Goal: Task Accomplishment & Management: Use online tool/utility

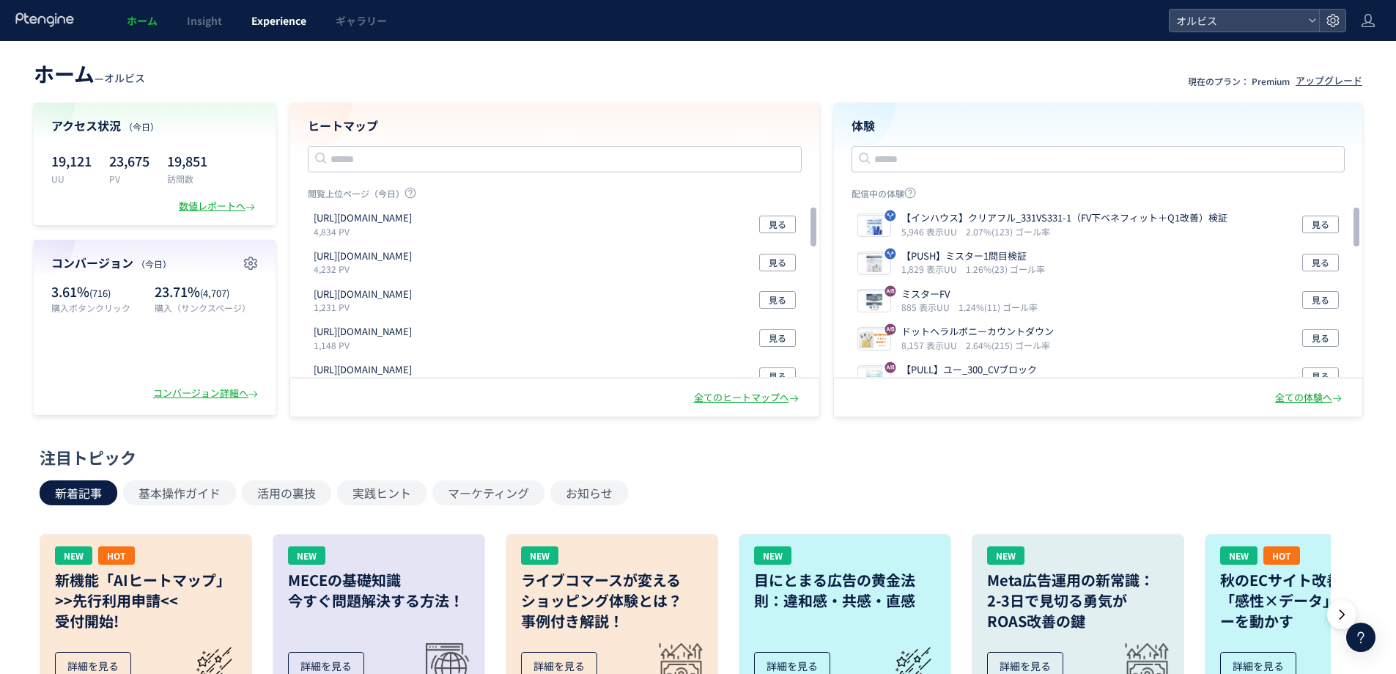
click at [251, 31] on link "Experience" at bounding box center [279, 20] width 84 height 41
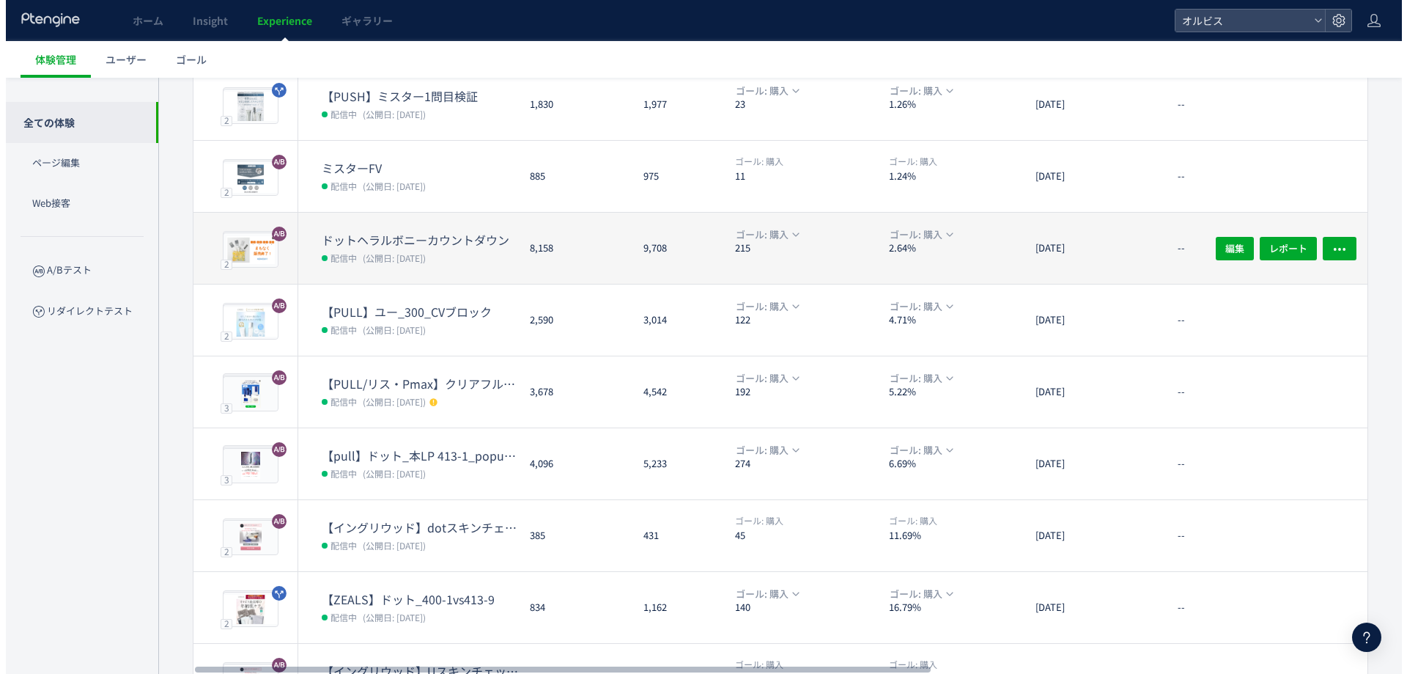
scroll to position [243, 0]
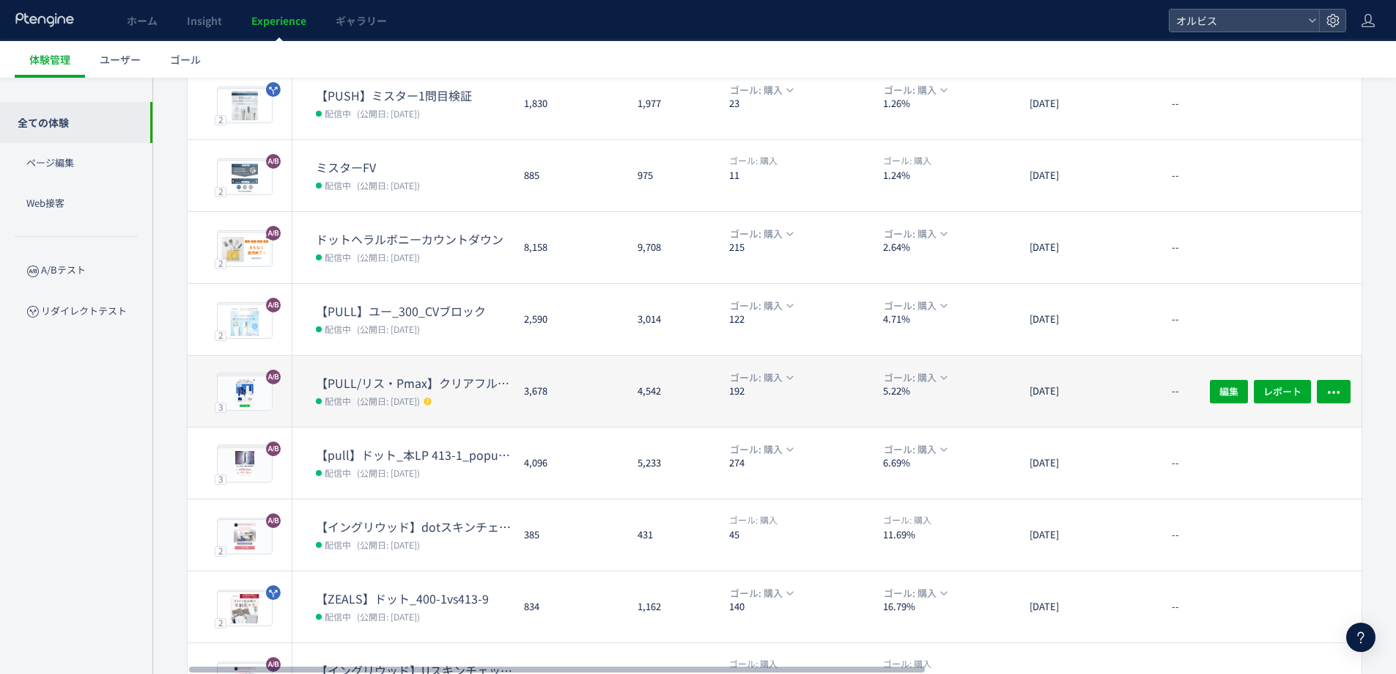
click at [415, 389] on dt "【PULL/リス・Pmax】クリアフル205_ポップアップ" at bounding box center [414, 383] width 196 height 17
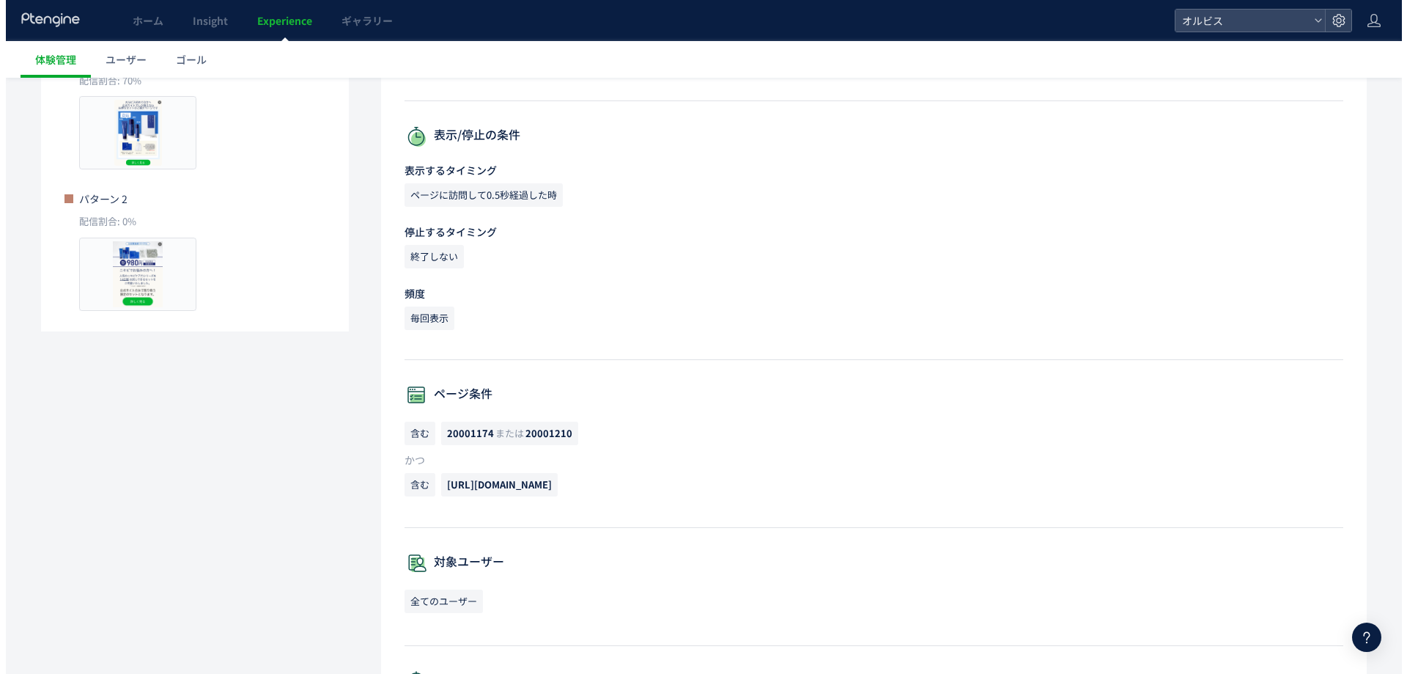
scroll to position [350, 0]
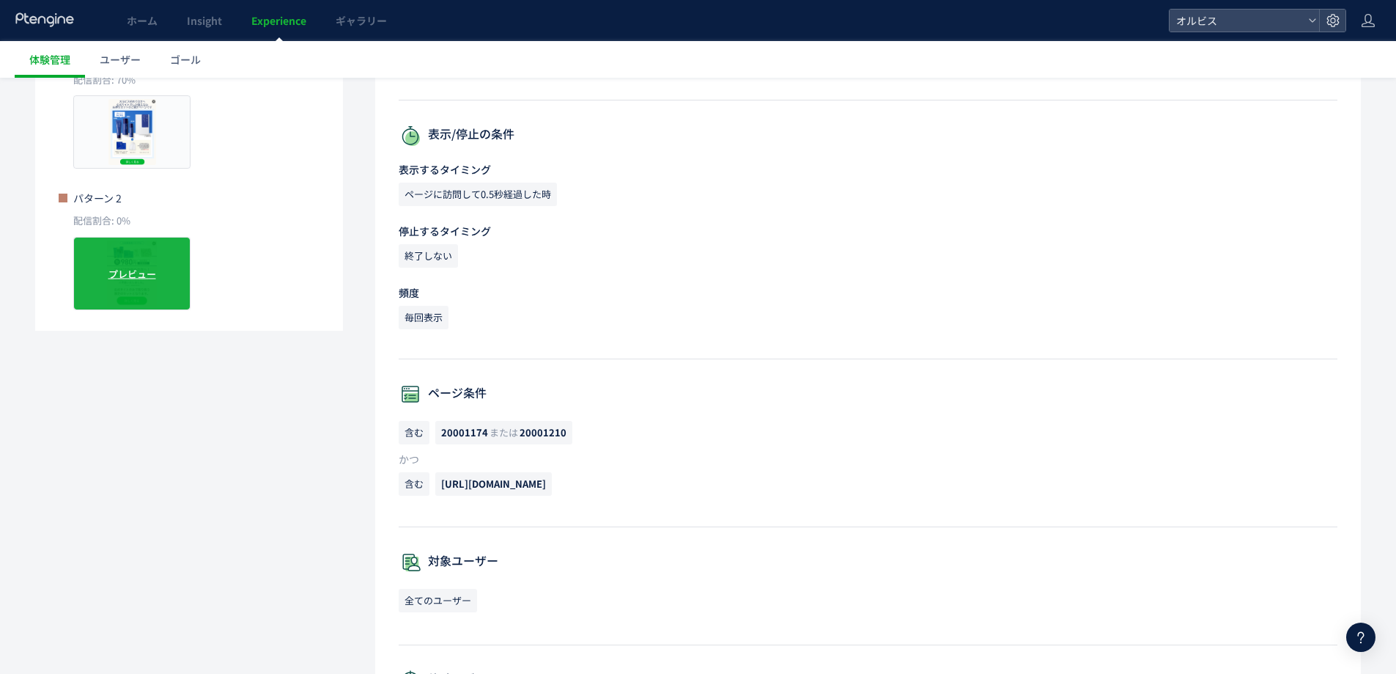
click at [154, 286] on div "プレビュー" at bounding box center [131, 273] width 117 height 73
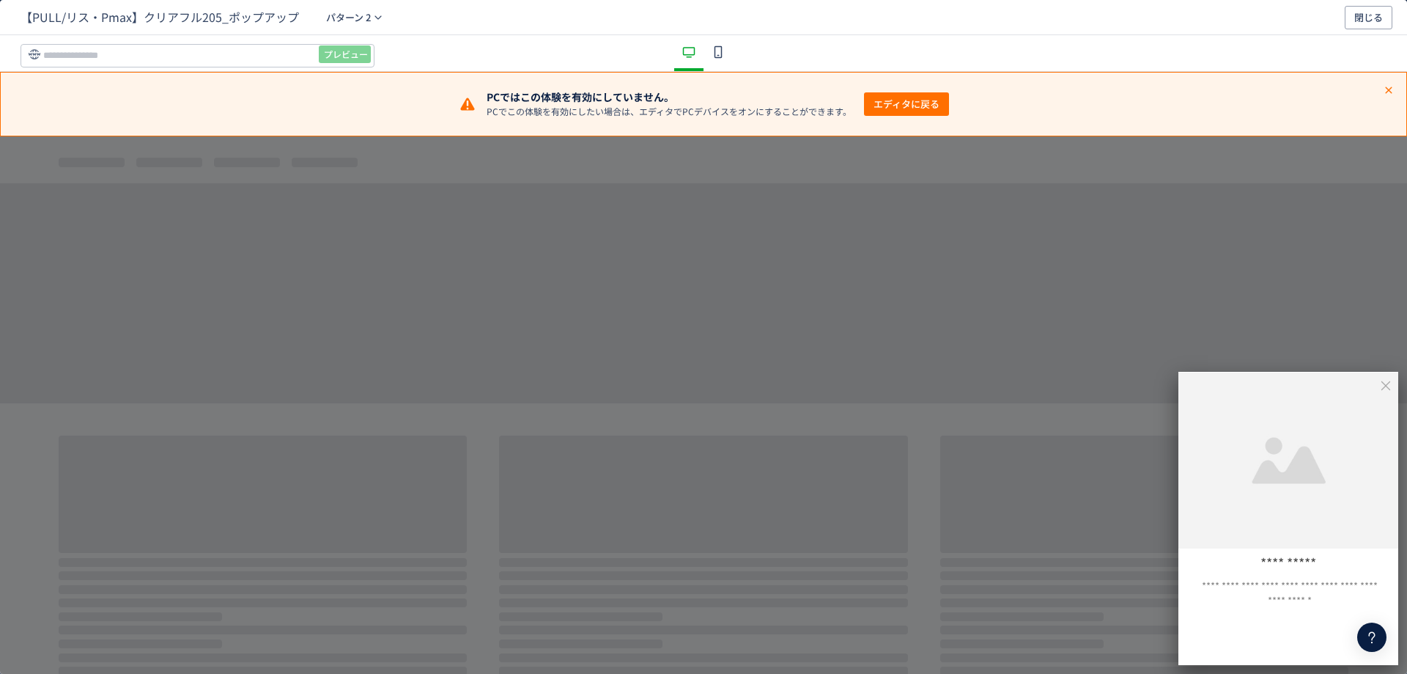
click at [721, 55] on use "dialog" at bounding box center [719, 51] width 8 height 12
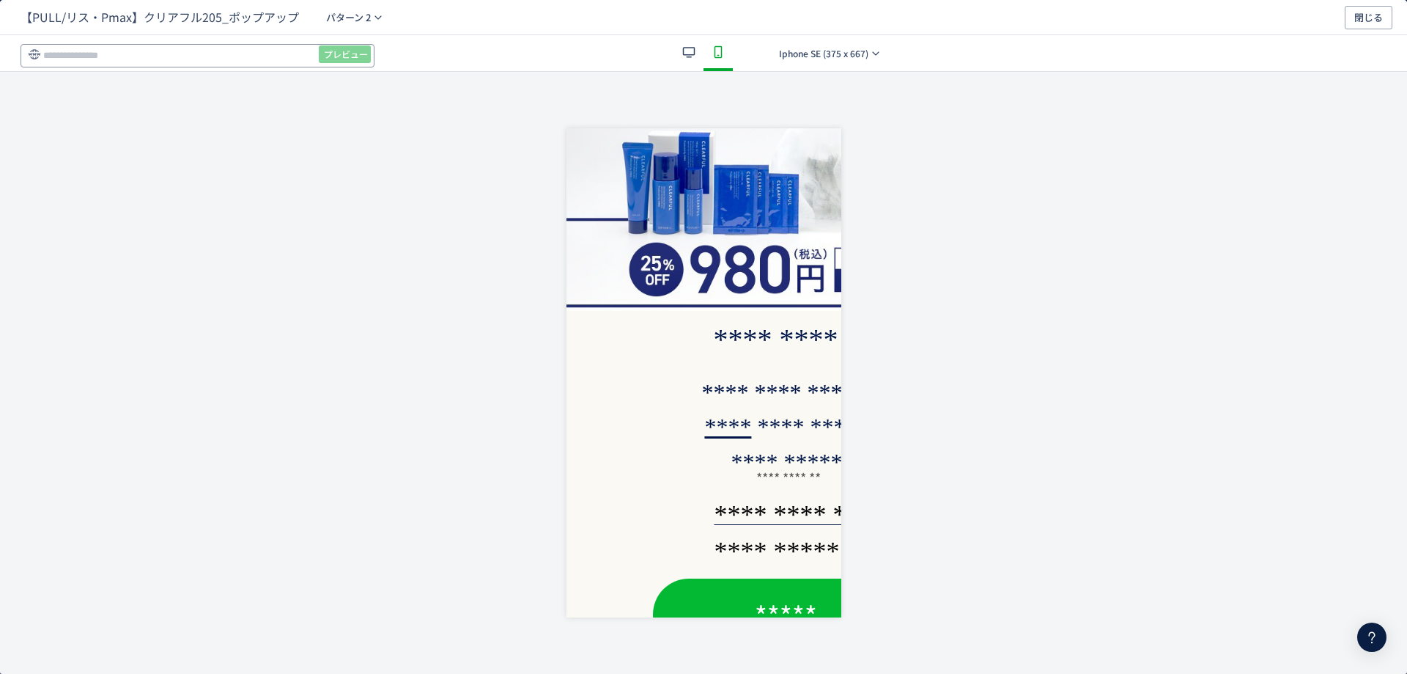
click at [275, 57] on input "dialog" at bounding box center [198, 55] width 354 height 23
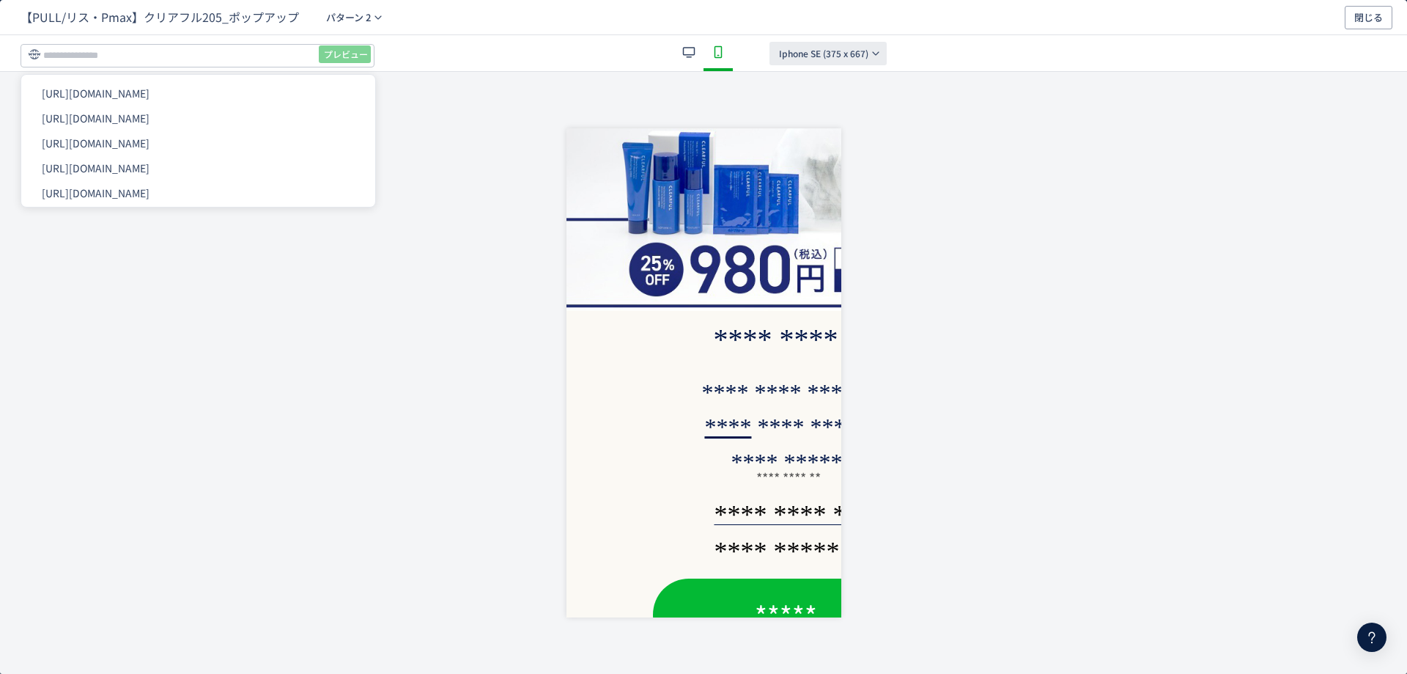
click at [881, 43] on button "Iphone SE (375 x 667)" at bounding box center [828, 53] width 117 height 23
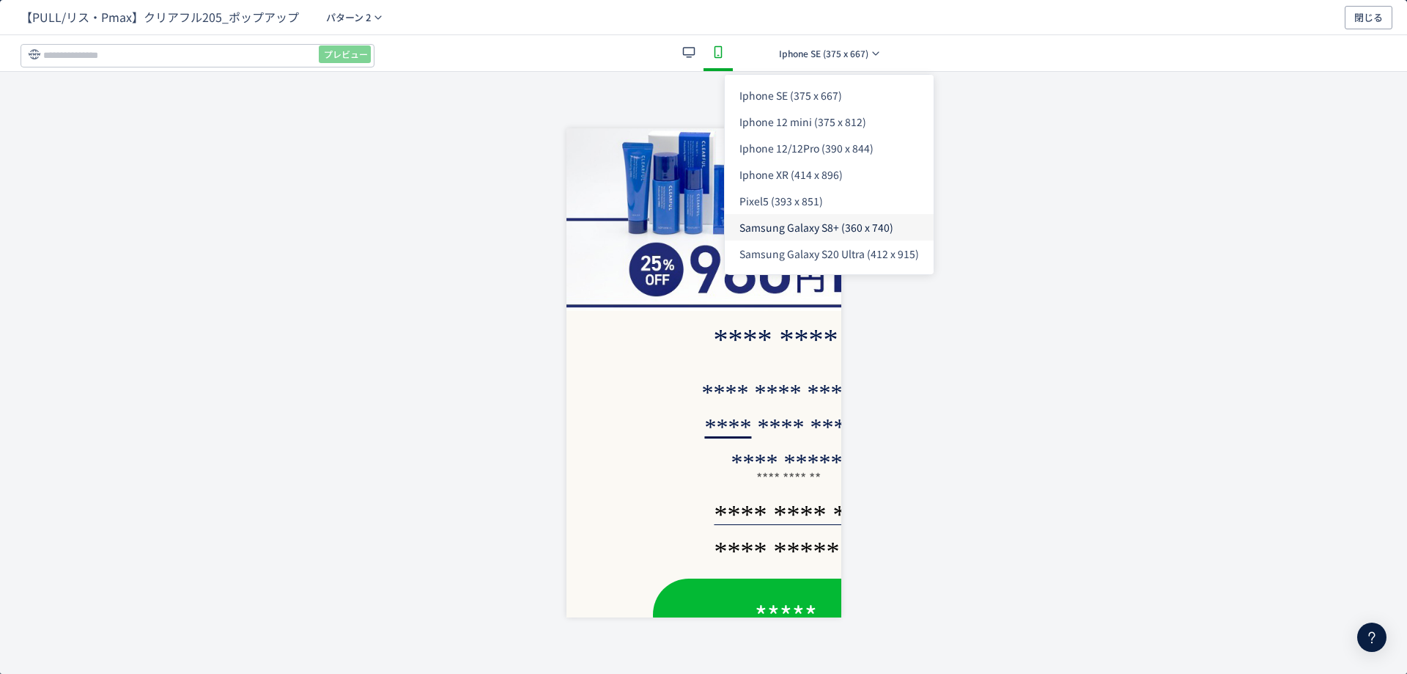
click at [831, 233] on span "Samsung Galaxy S8+ (360 x 740)" at bounding box center [817, 227] width 154 height 15
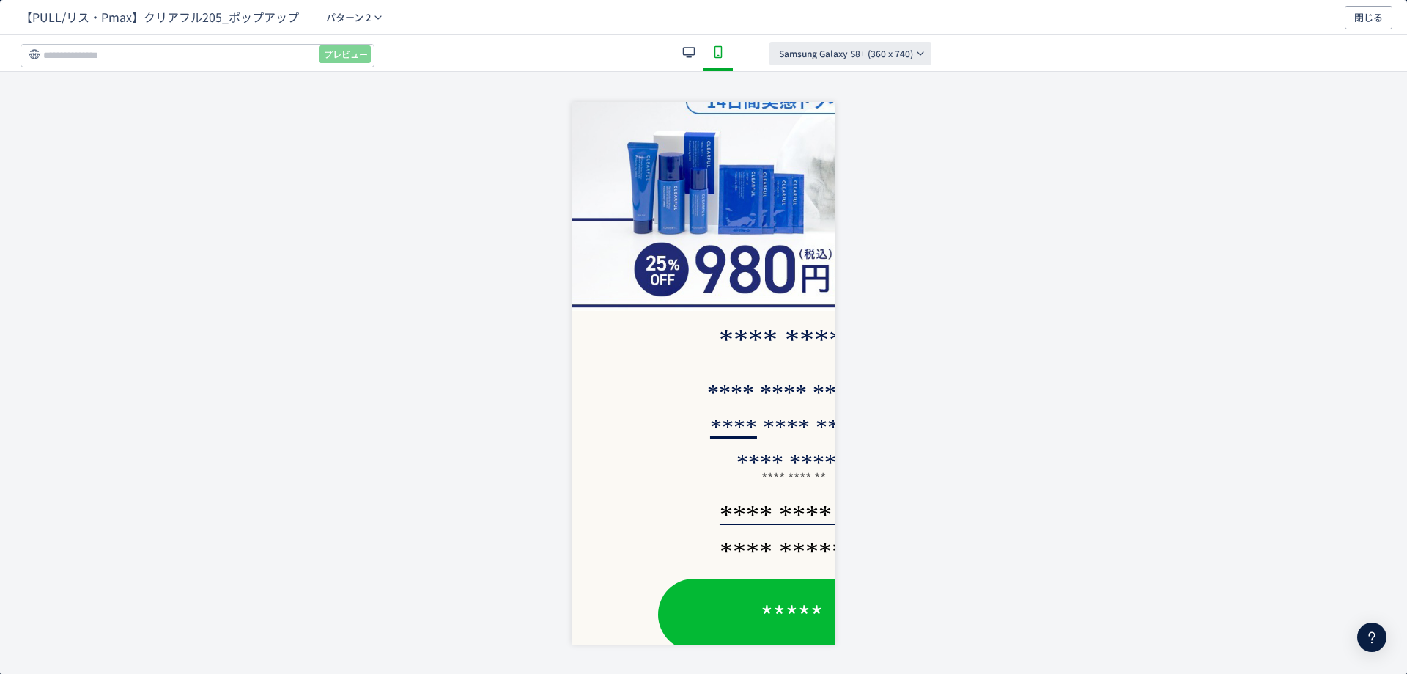
click at [861, 59] on span "Samsung Galaxy S8+ (360 x 740)" at bounding box center [846, 53] width 134 height 23
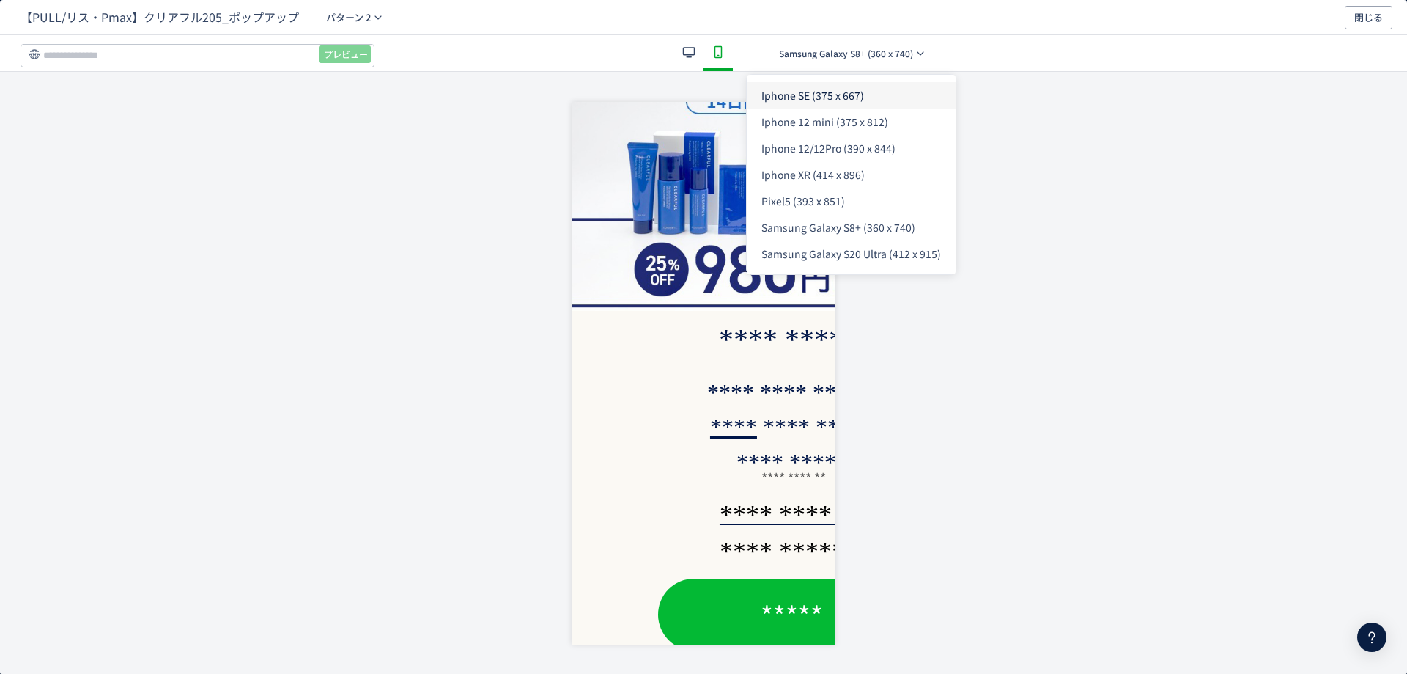
click at [838, 104] on li "Iphone SE (375 x 667)" at bounding box center [851, 95] width 209 height 26
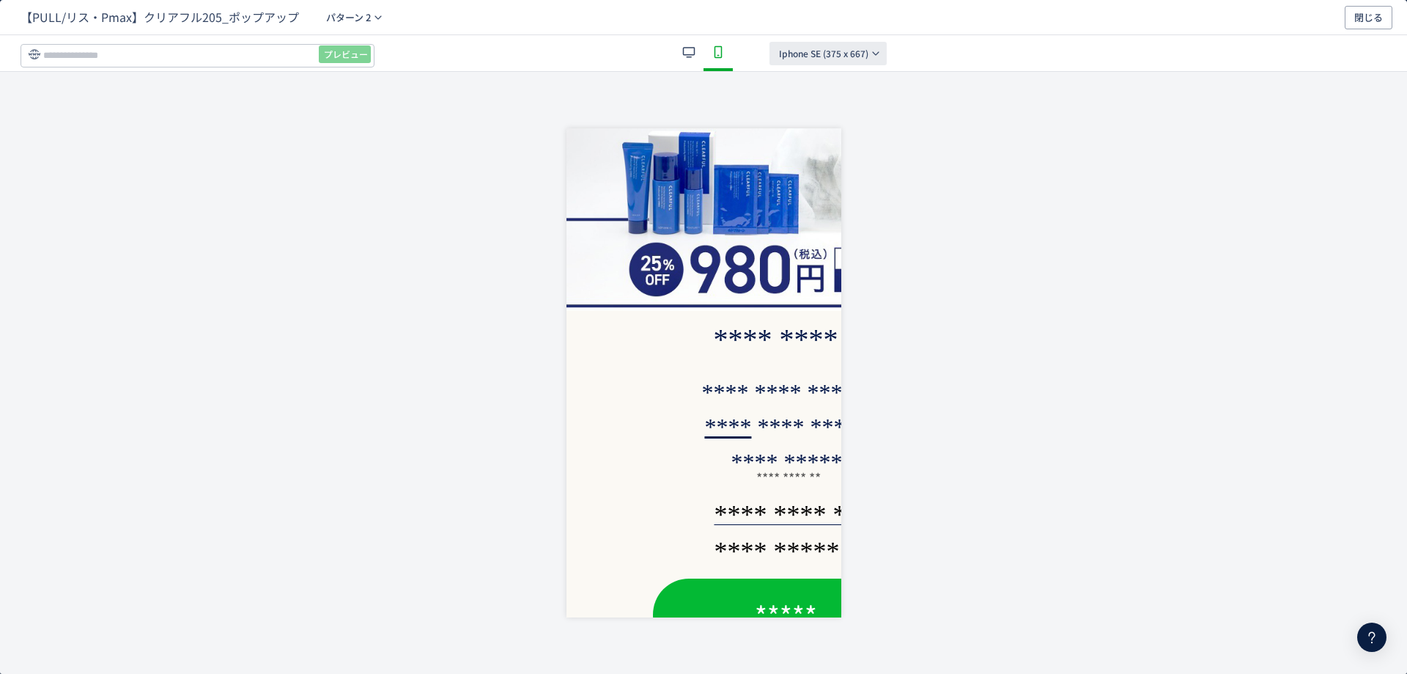
click at [846, 59] on span "Iphone SE (375 x 667)" at bounding box center [823, 53] width 89 height 23
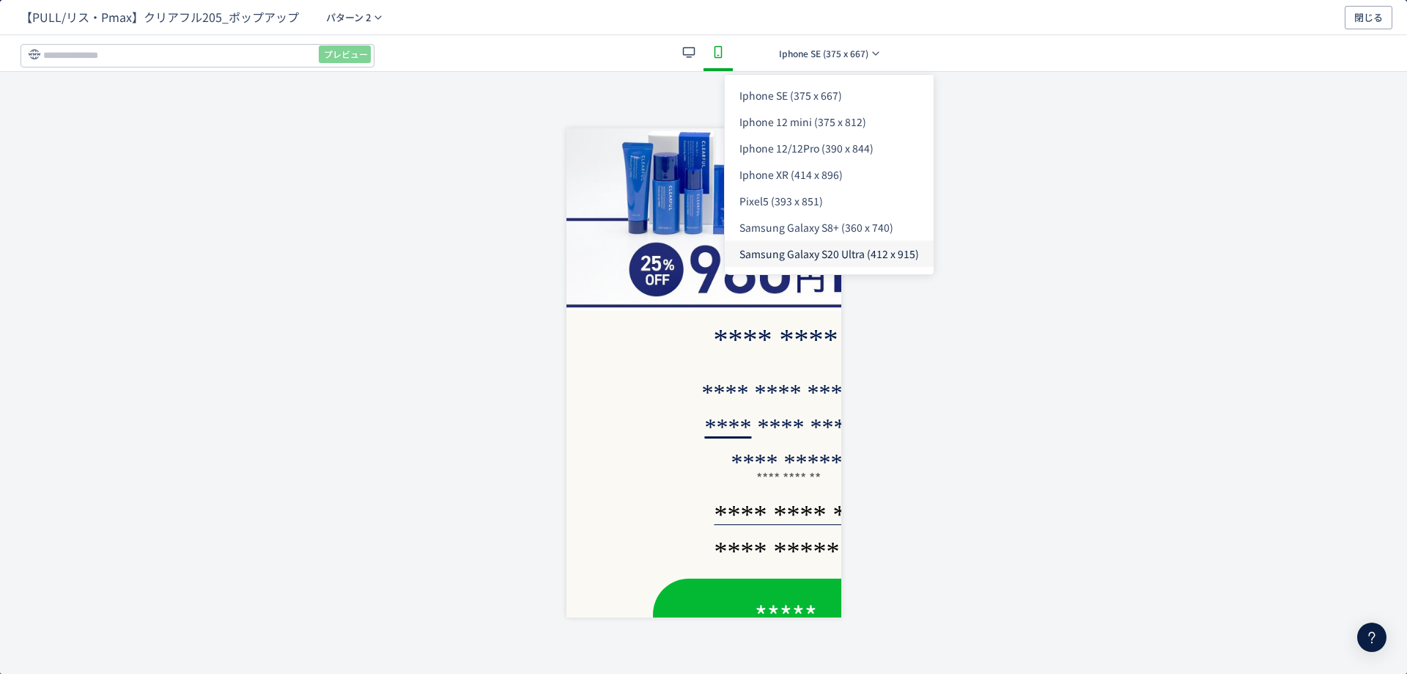
click at [822, 257] on span "Samsung Galaxy S20 Ultra (412 x 915)" at bounding box center [830, 253] width 180 height 15
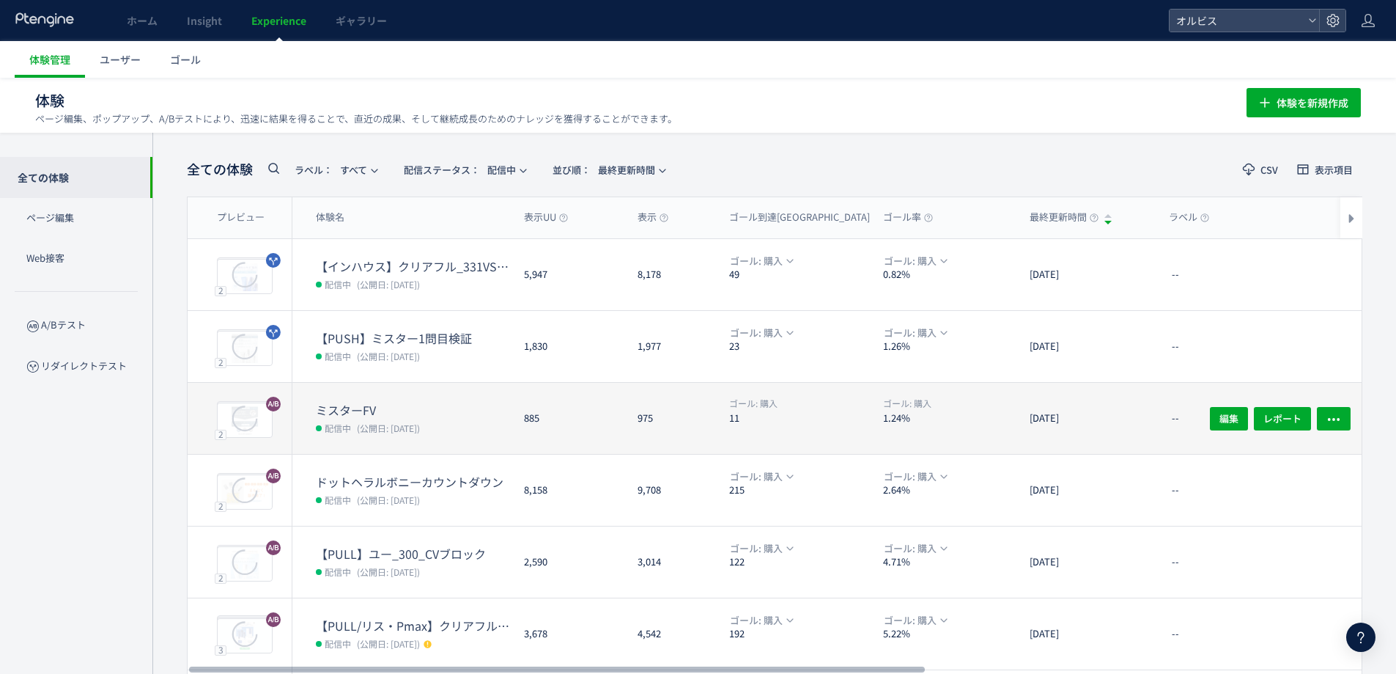
scroll to position [339, 0]
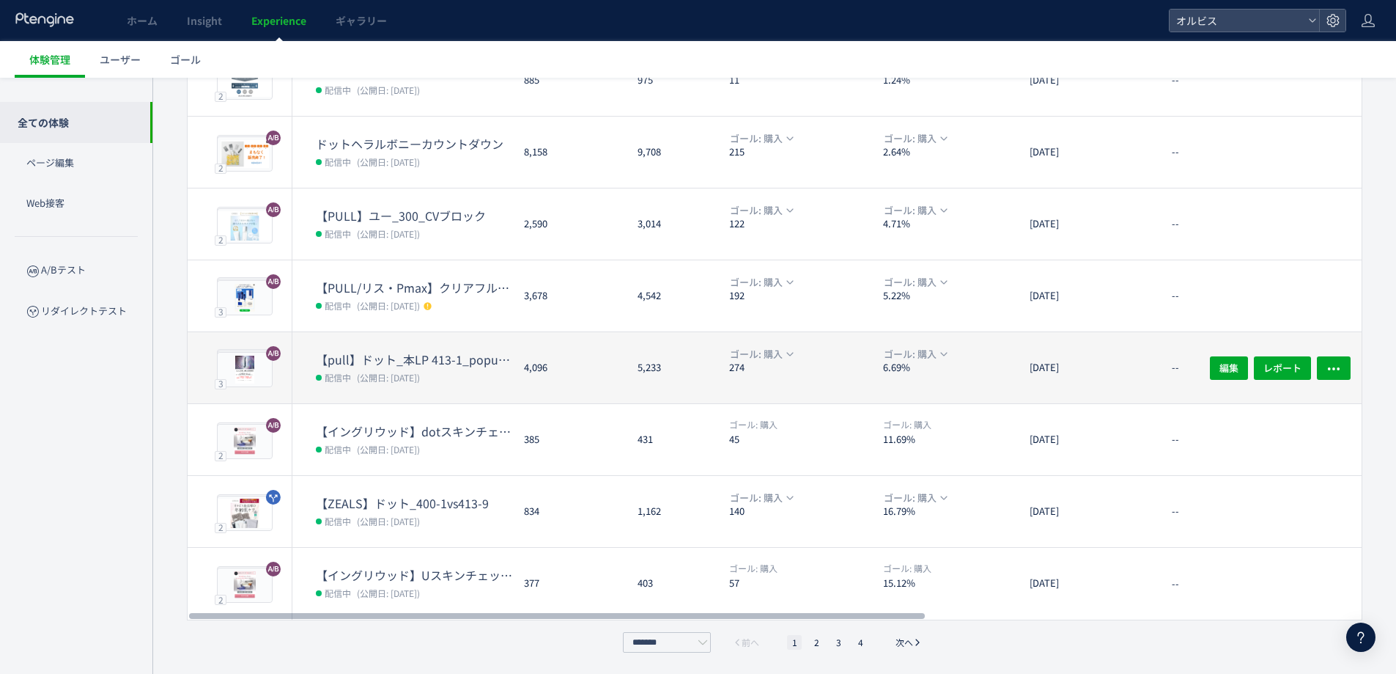
click at [472, 344] on div "【pull】ドット_本LP 413-1_popup（リンクル） 配信中 (公開日: [DATE])" at bounding box center [402, 367] width 220 height 71
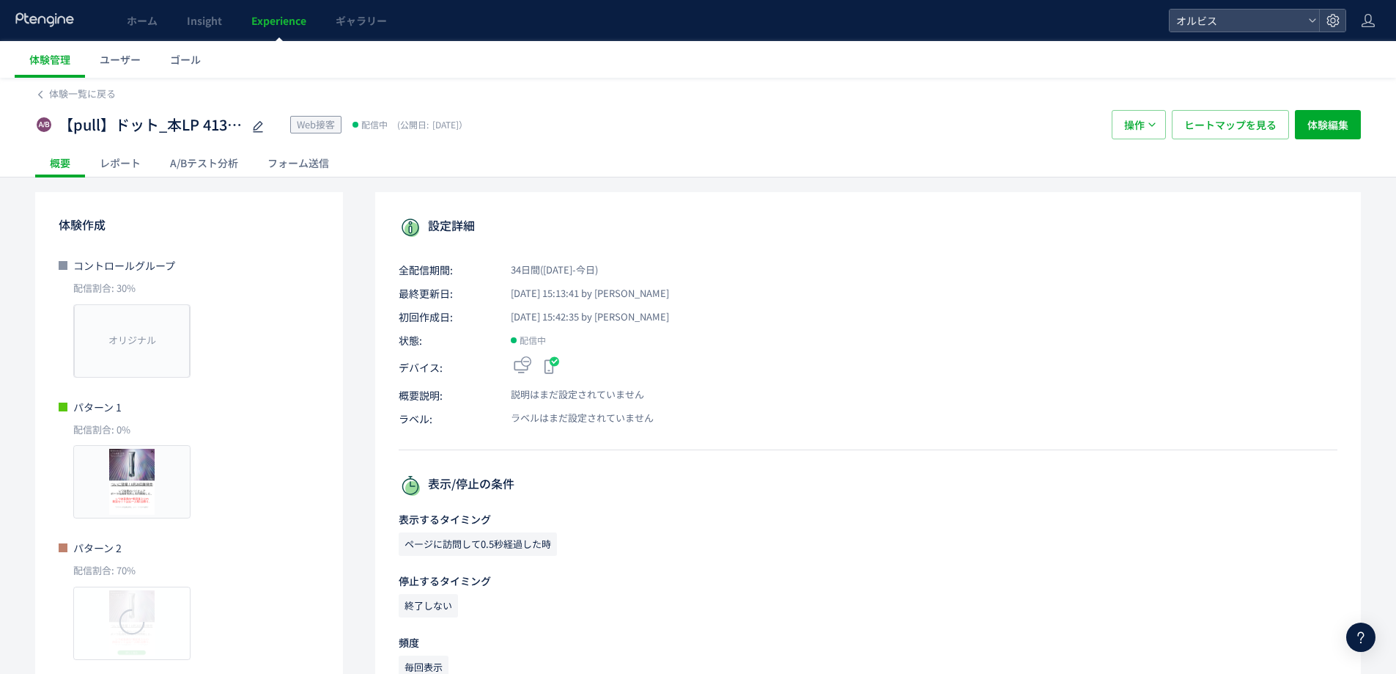
click at [207, 158] on div "A/Bテスト分析" at bounding box center [203, 162] width 97 height 29
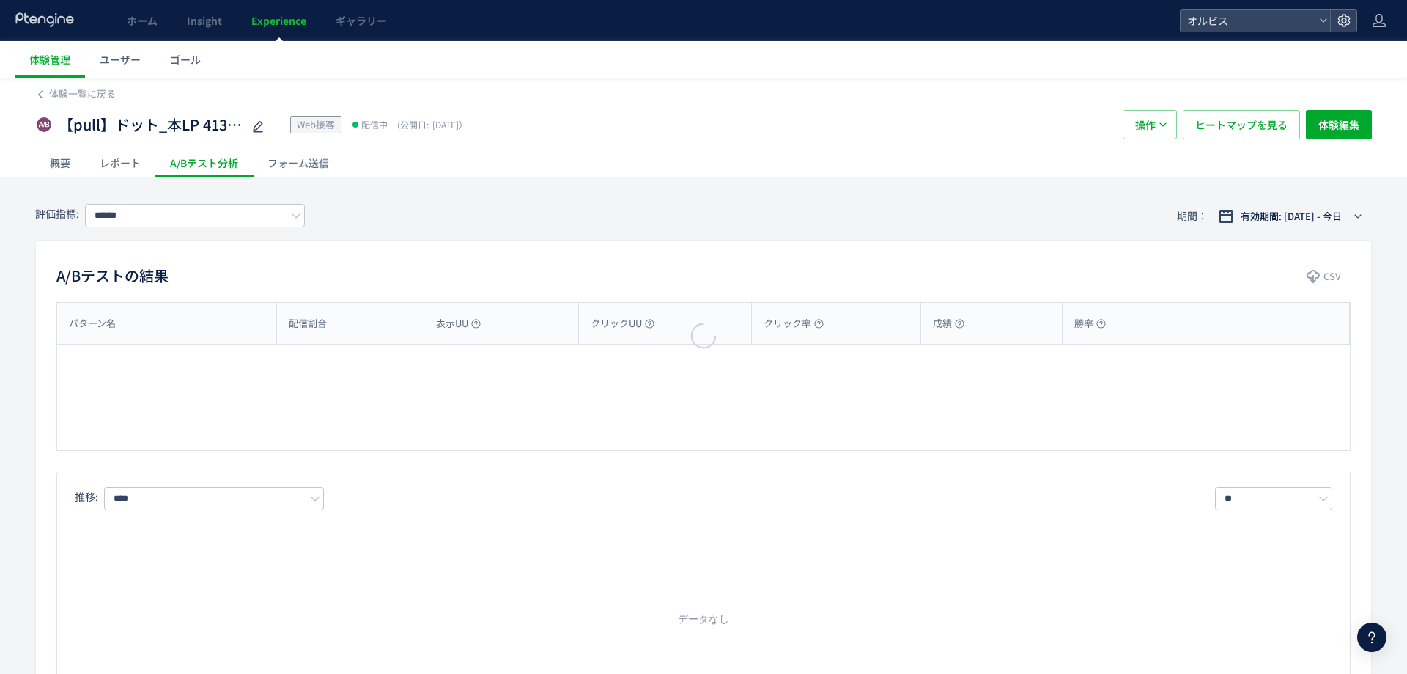
type input "**"
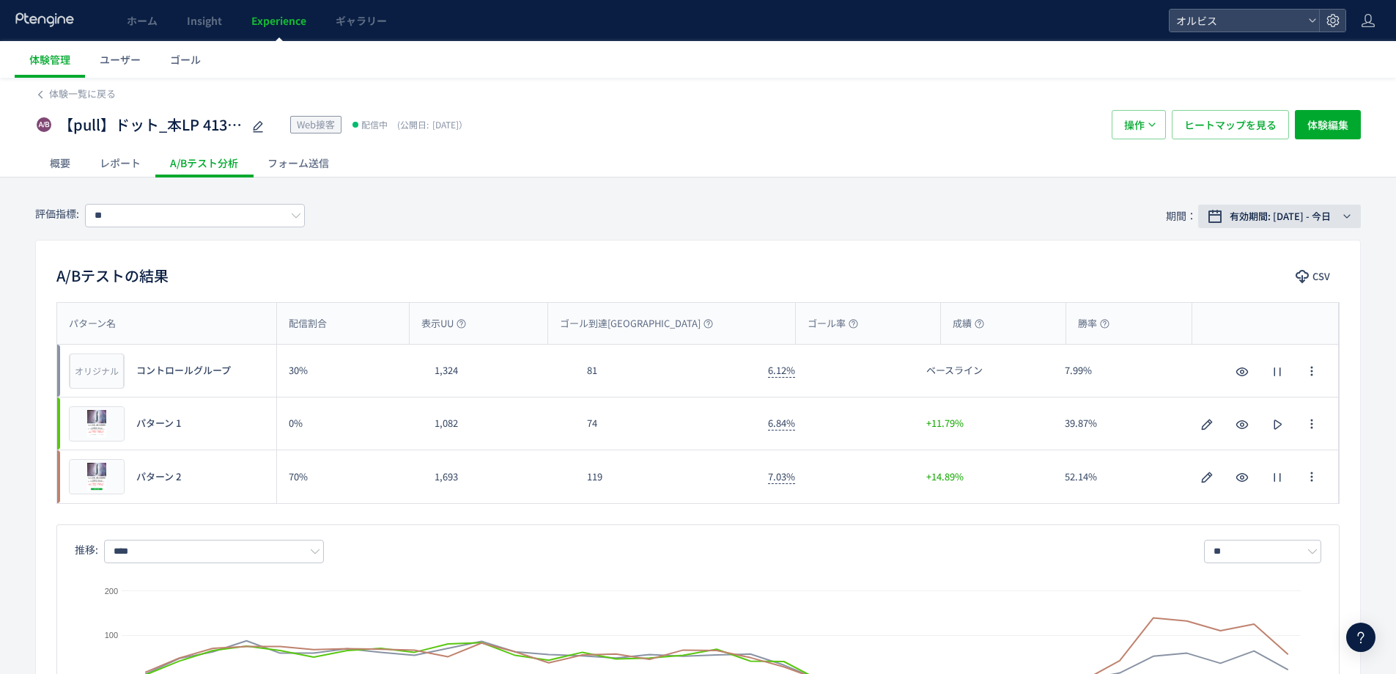
click at [1327, 215] on span "有効期間: [DATE] - 今日" at bounding box center [1280, 216] width 101 height 15
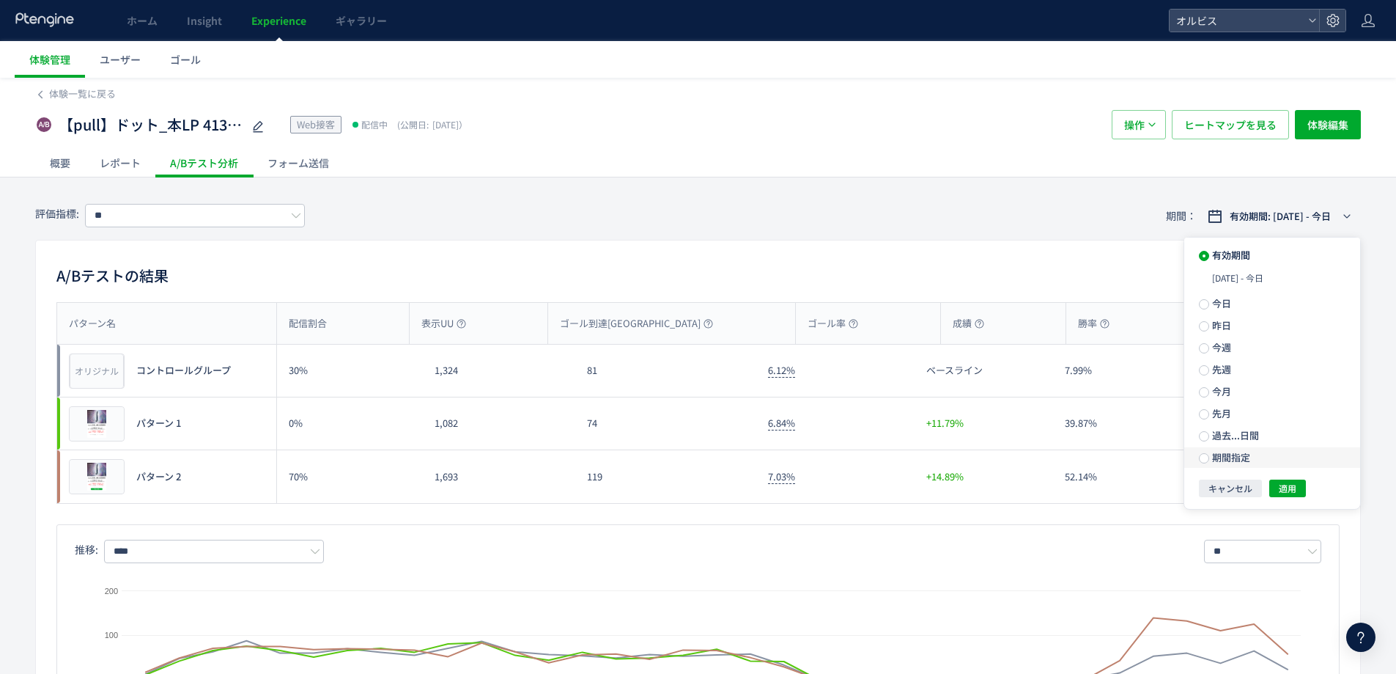
click at [1220, 463] on span "期間指定" at bounding box center [1230, 457] width 41 height 14
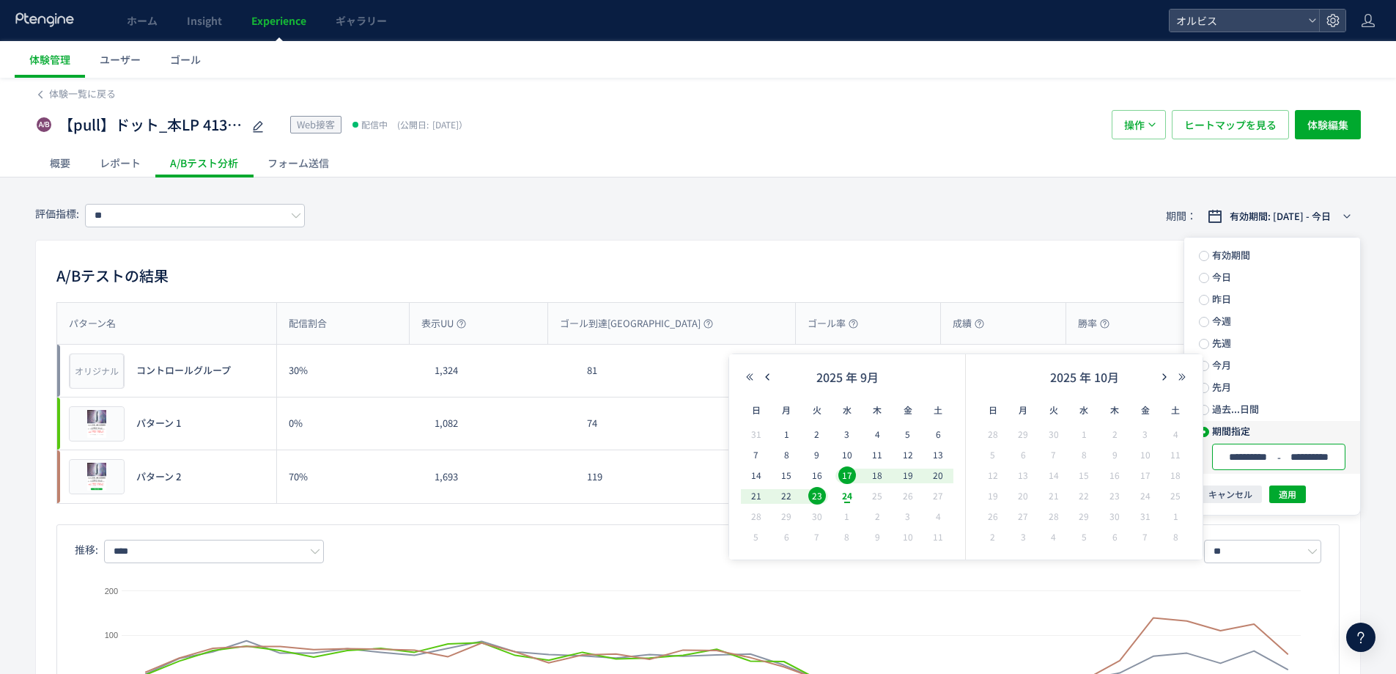
click at [1270, 459] on input "**********" at bounding box center [1248, 457] width 55 height 11
click at [943, 477] on span "20" at bounding box center [939, 475] width 18 height 18
click at [839, 493] on span "24" at bounding box center [848, 496] width 18 height 18
type input "**********"
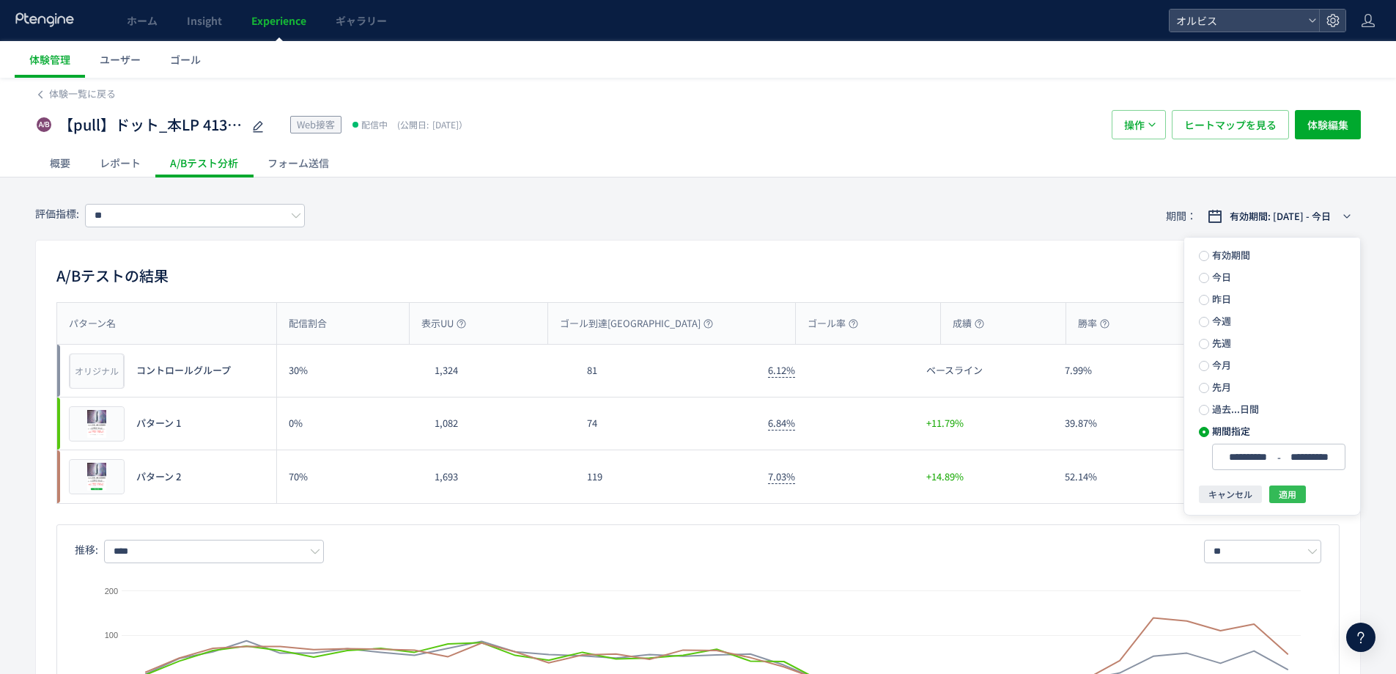
click at [1300, 497] on button "適用" at bounding box center [1288, 494] width 37 height 18
